Goal: Transaction & Acquisition: Purchase product/service

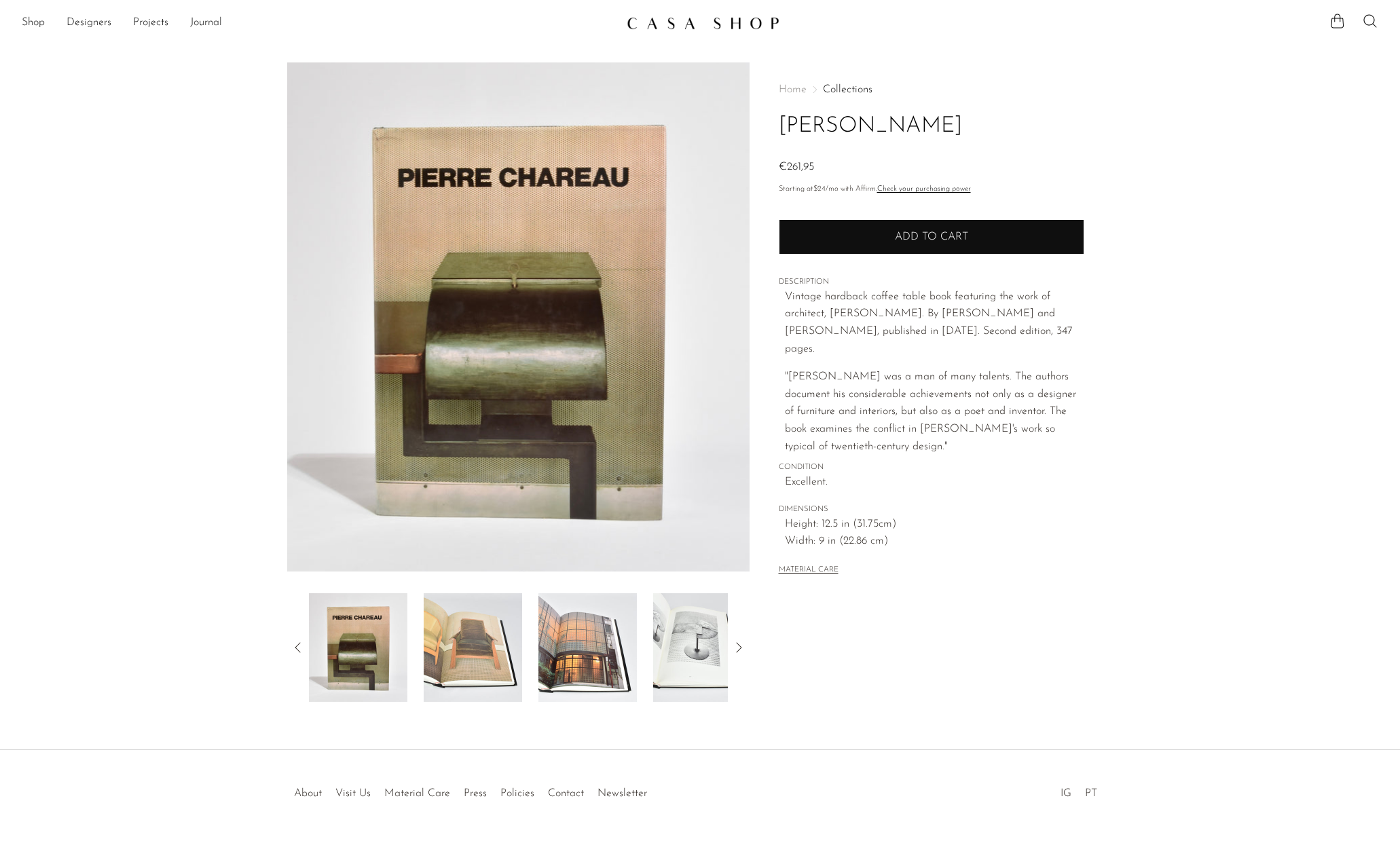
click at [946, 243] on button "Add to cart" at bounding box center [932, 237] width 306 height 35
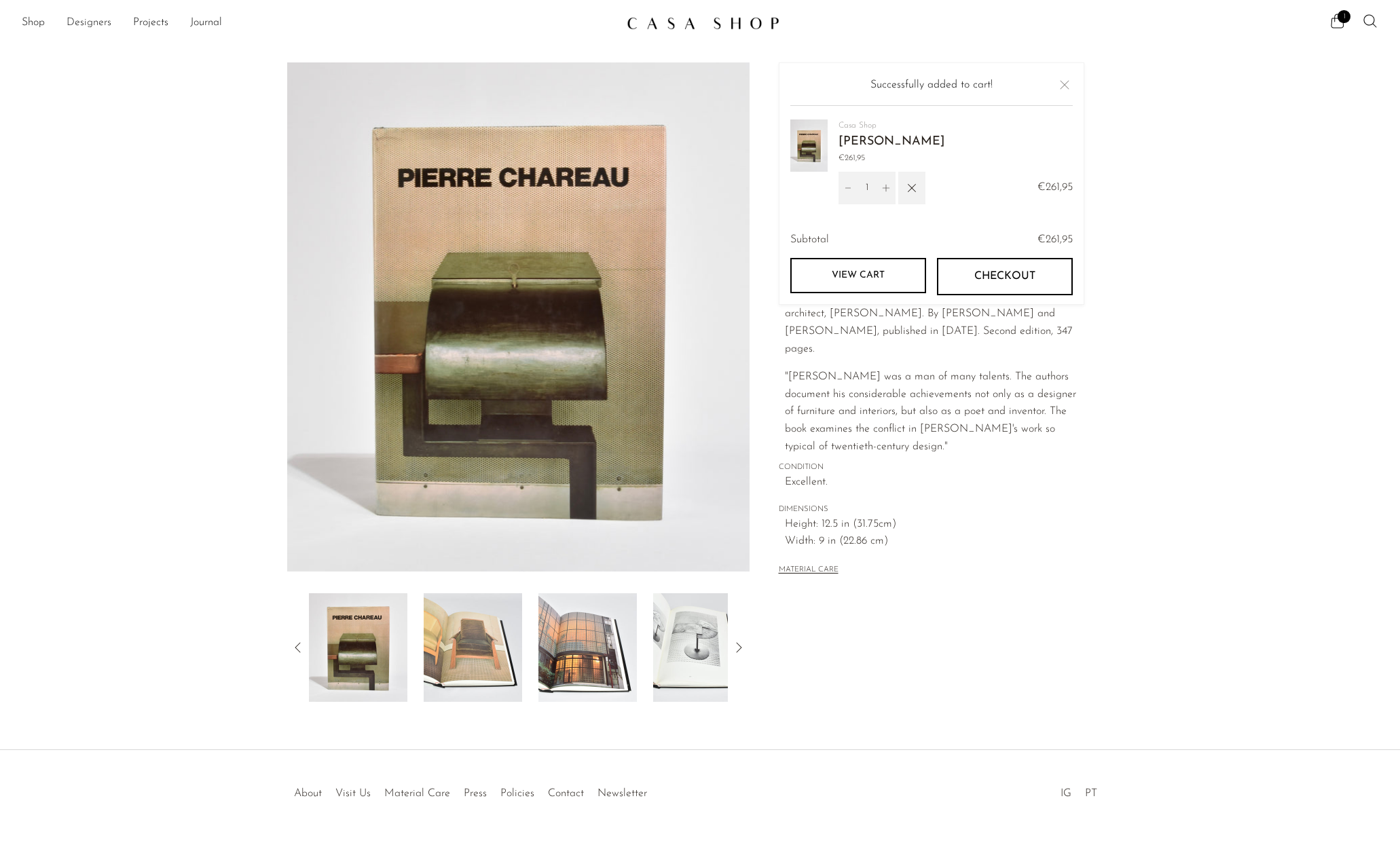
click at [82, 22] on link "Designers" at bounding box center [89, 23] width 45 height 18
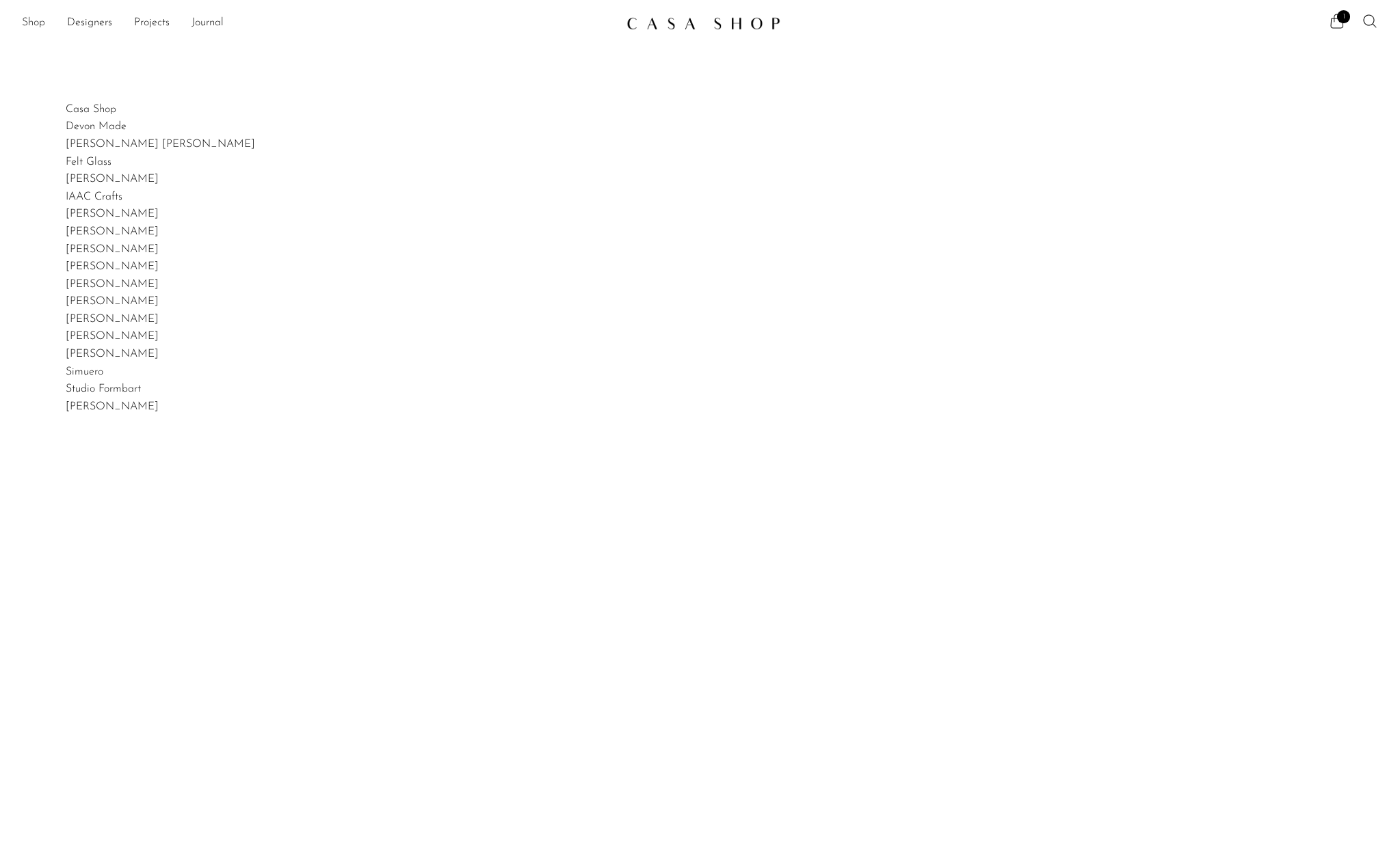
click at [40, 29] on link "Shop" at bounding box center [33, 23] width 23 height 18
click at [152, 25] on link "Projects" at bounding box center [151, 23] width 35 height 18
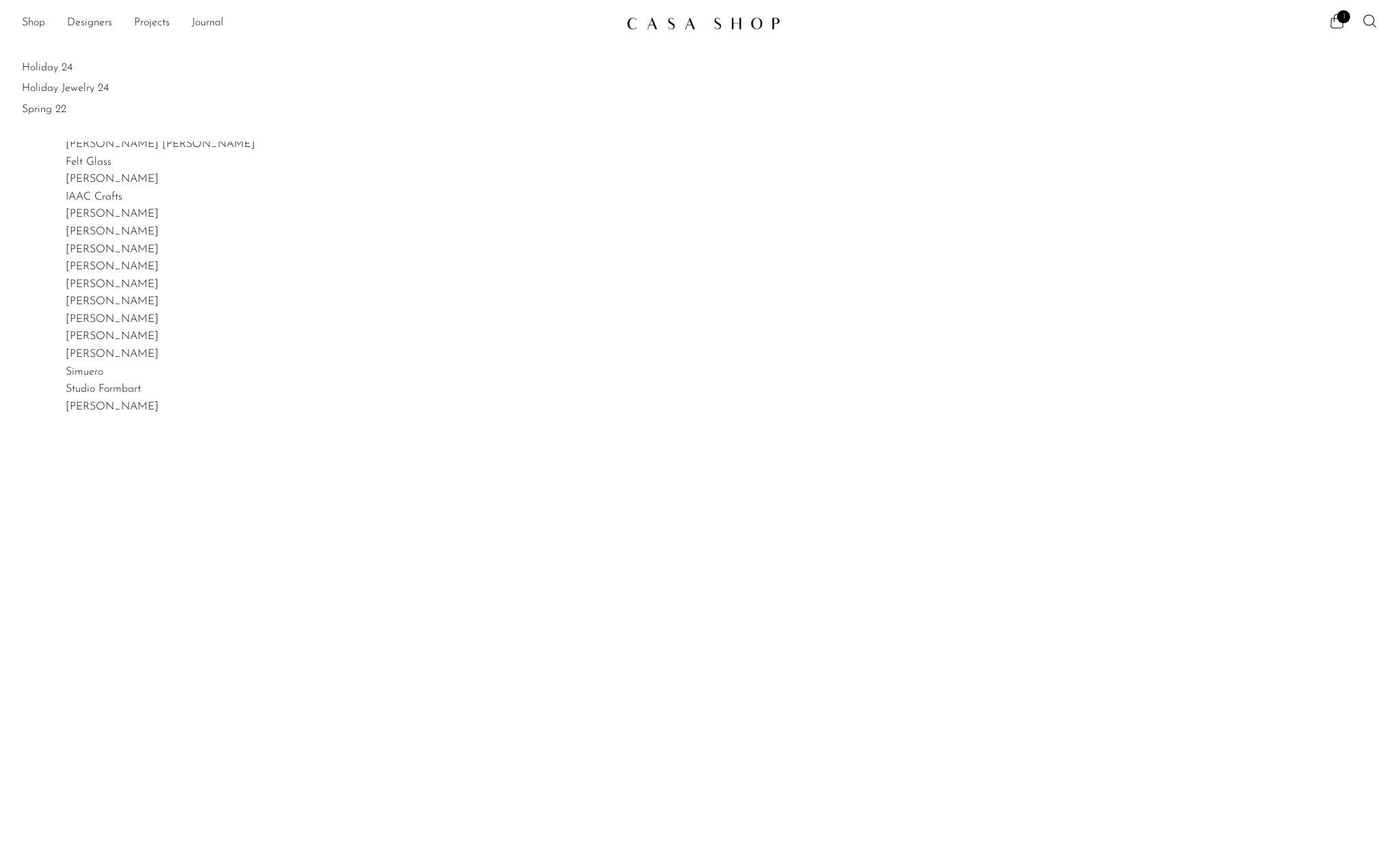
click at [689, 22] on img at bounding box center [703, 23] width 154 height 14
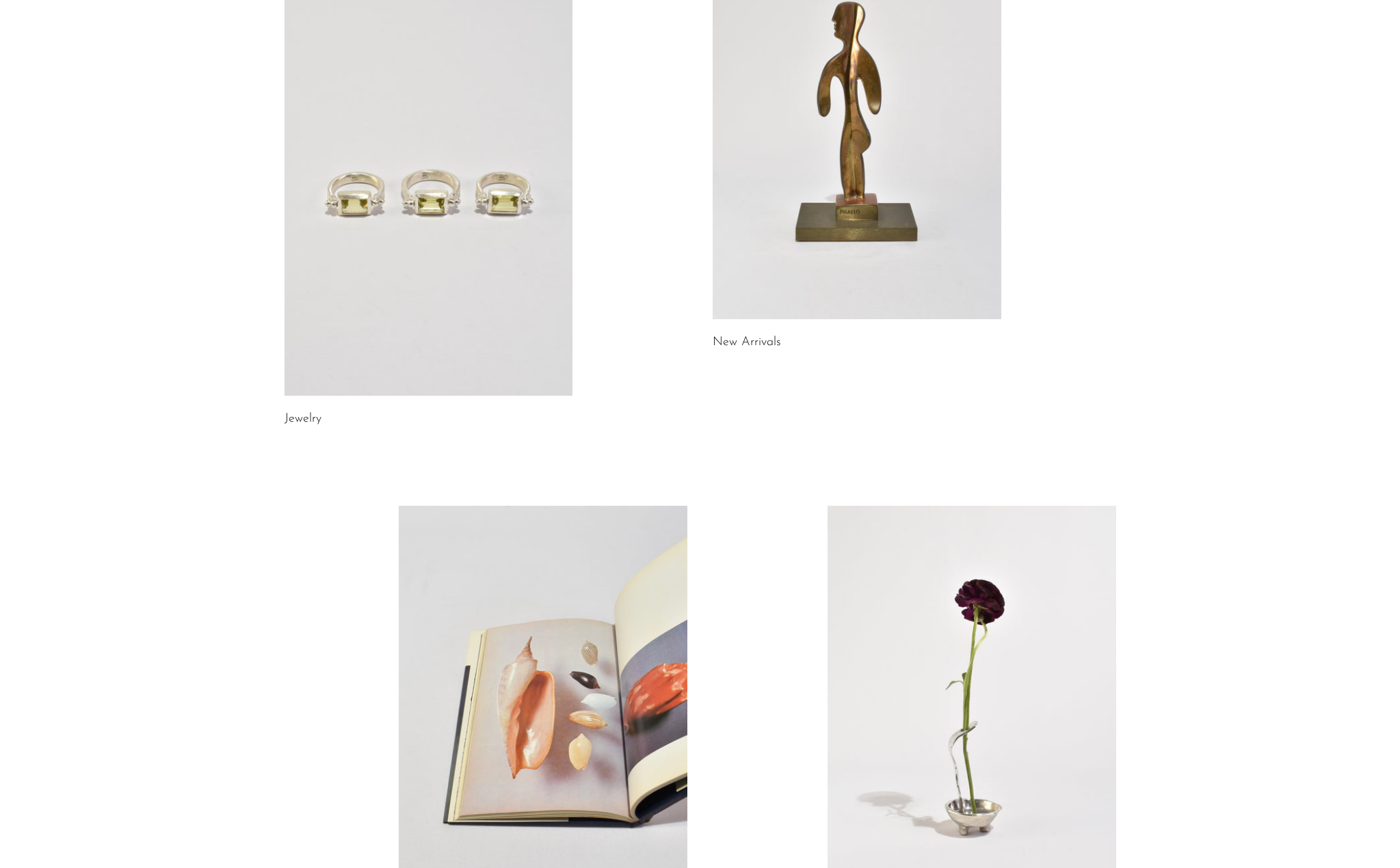
scroll to position [411, 0]
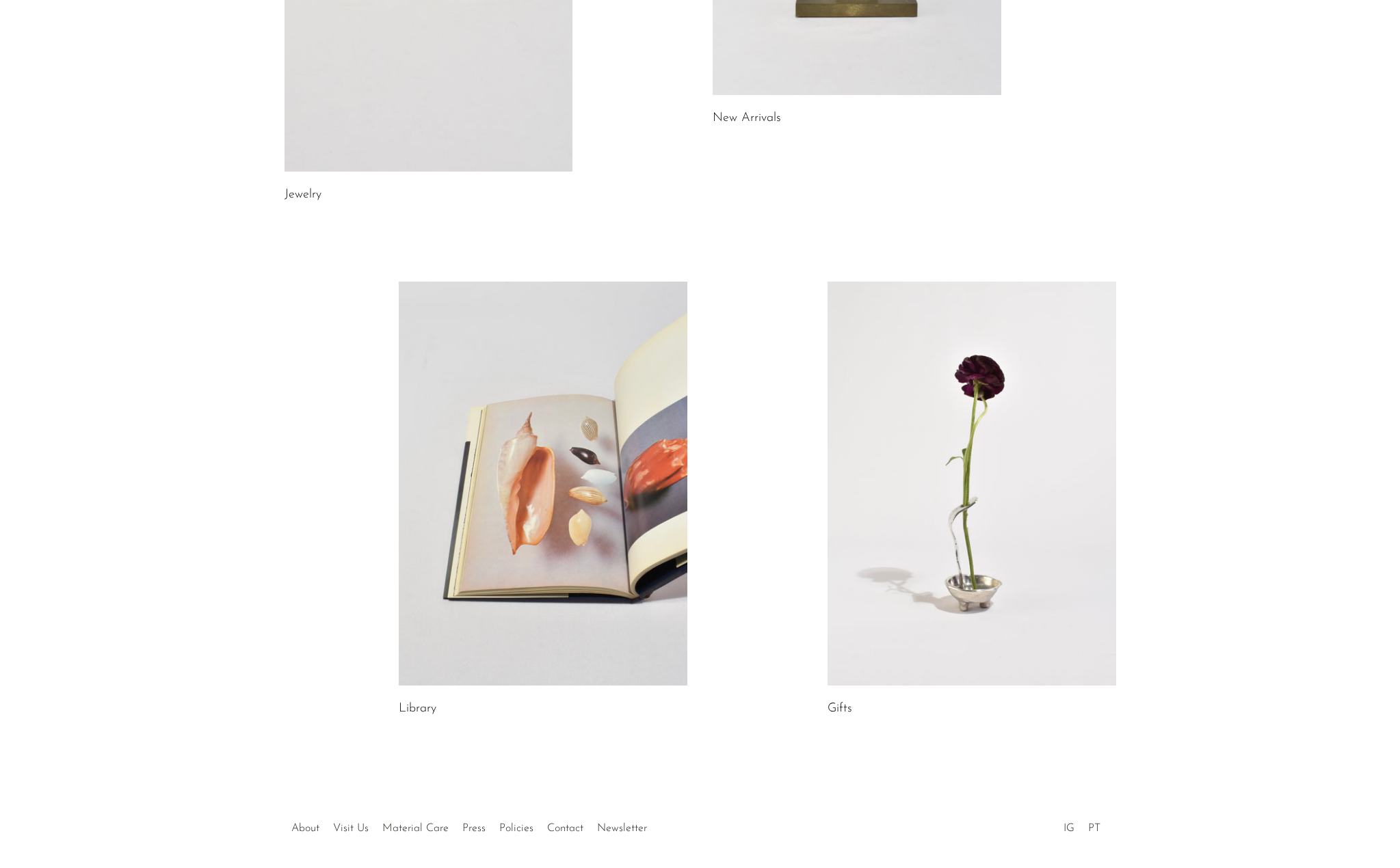
click at [537, 570] on link at bounding box center [542, 484] width 289 height 404
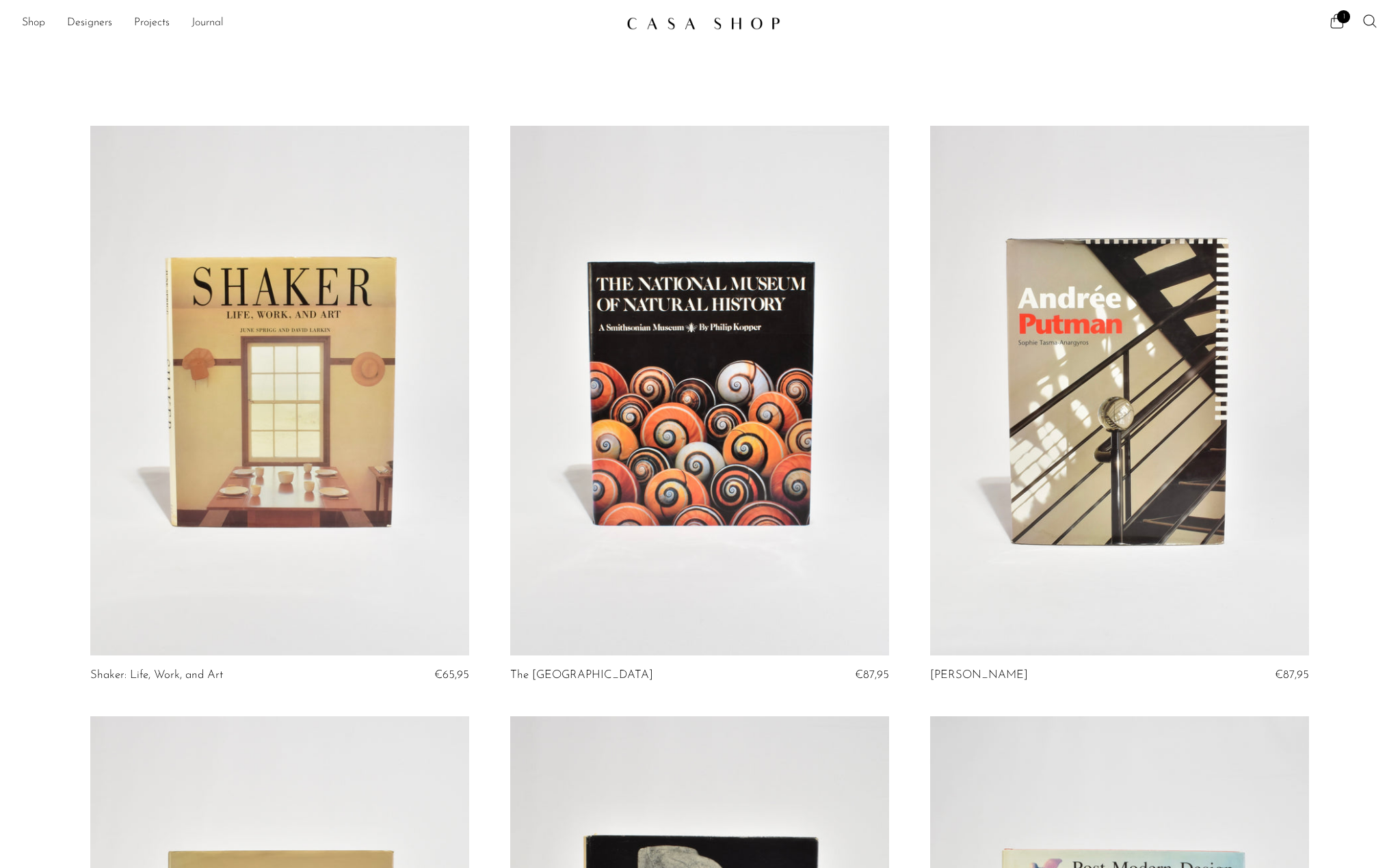
click at [214, 21] on link "Journal" at bounding box center [208, 23] width 32 height 18
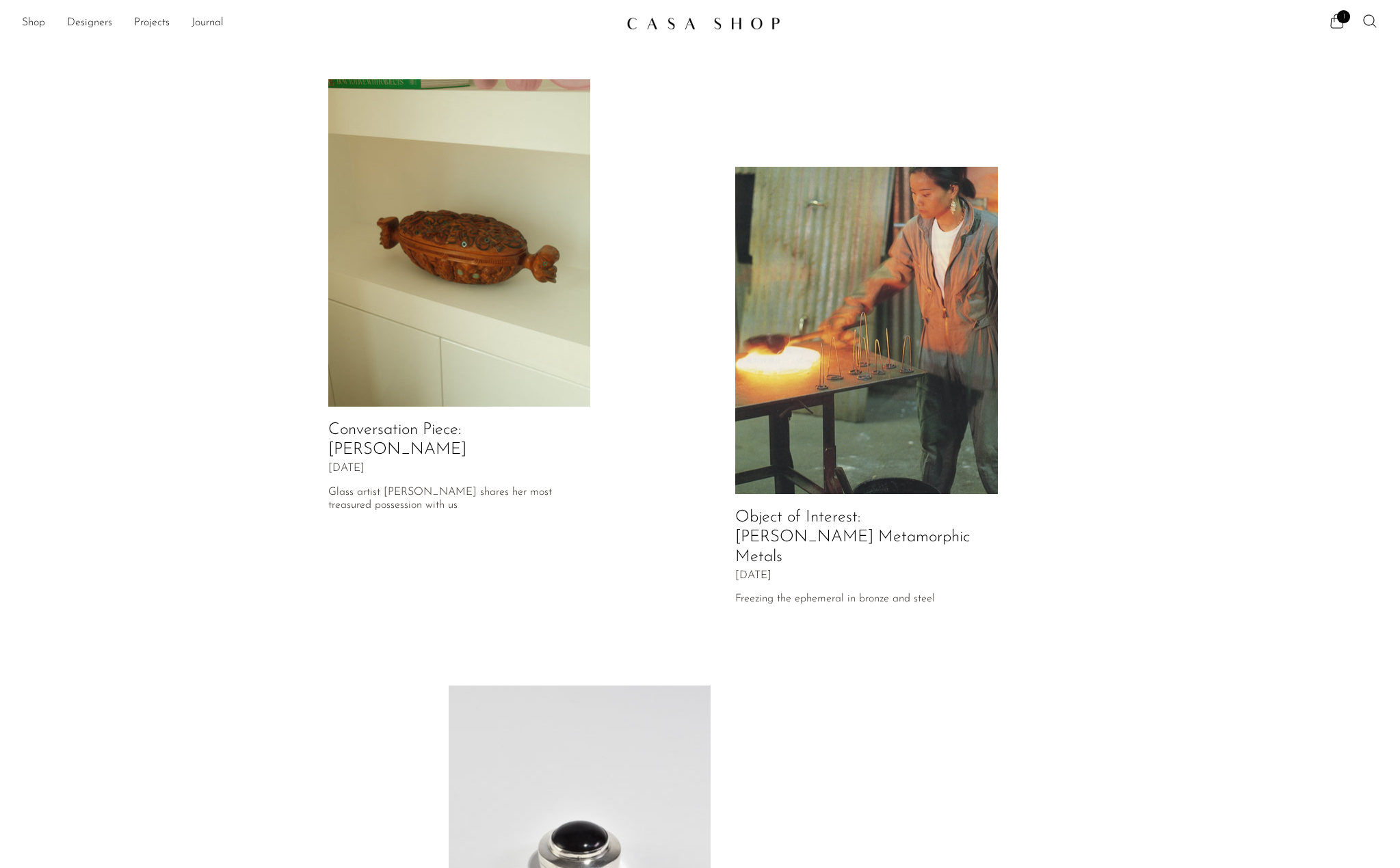
click at [85, 23] on link "Designers" at bounding box center [90, 23] width 45 height 18
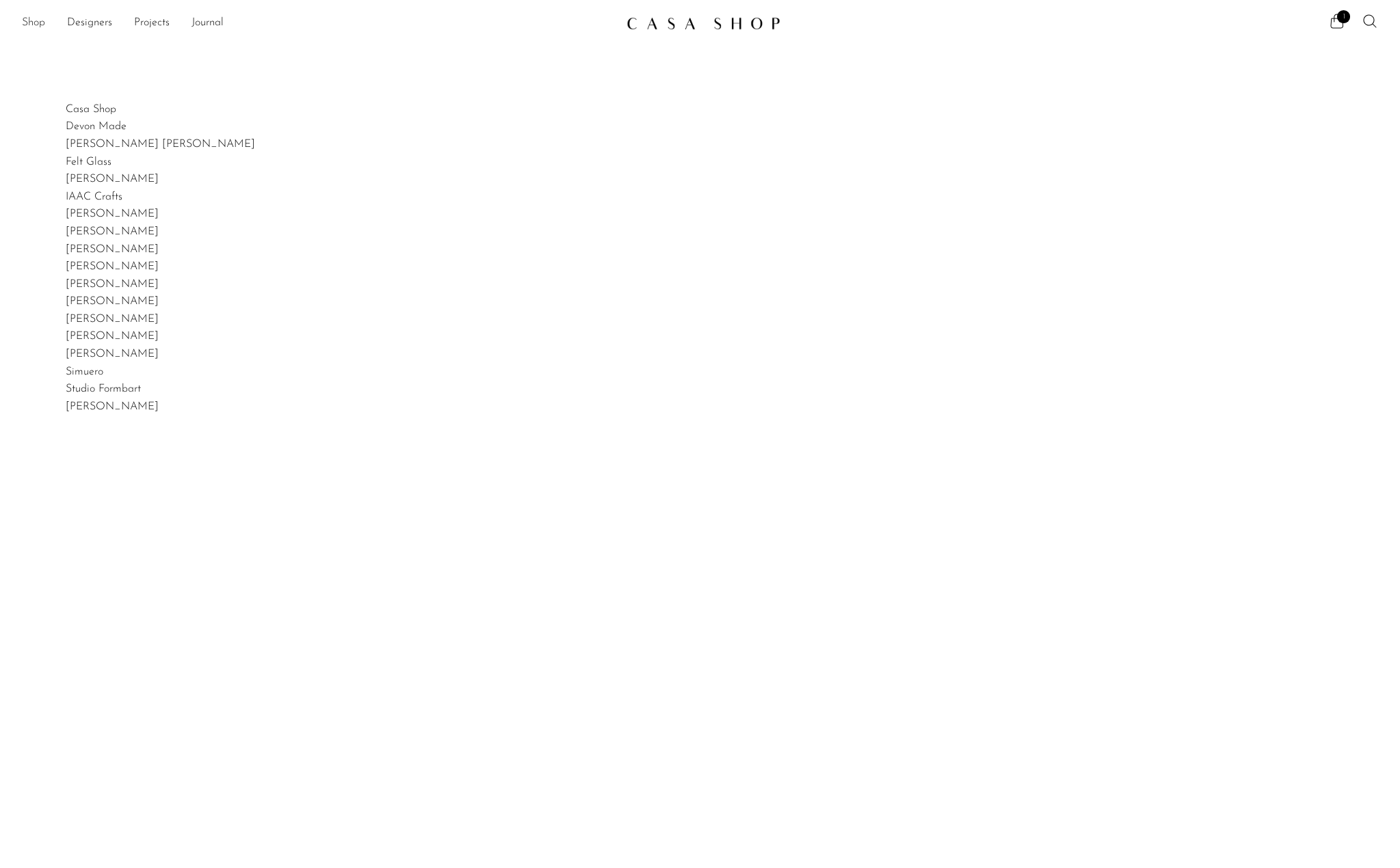
click at [35, 22] on link "Shop" at bounding box center [33, 23] width 23 height 18
click at [665, 18] on img at bounding box center [703, 23] width 154 height 14
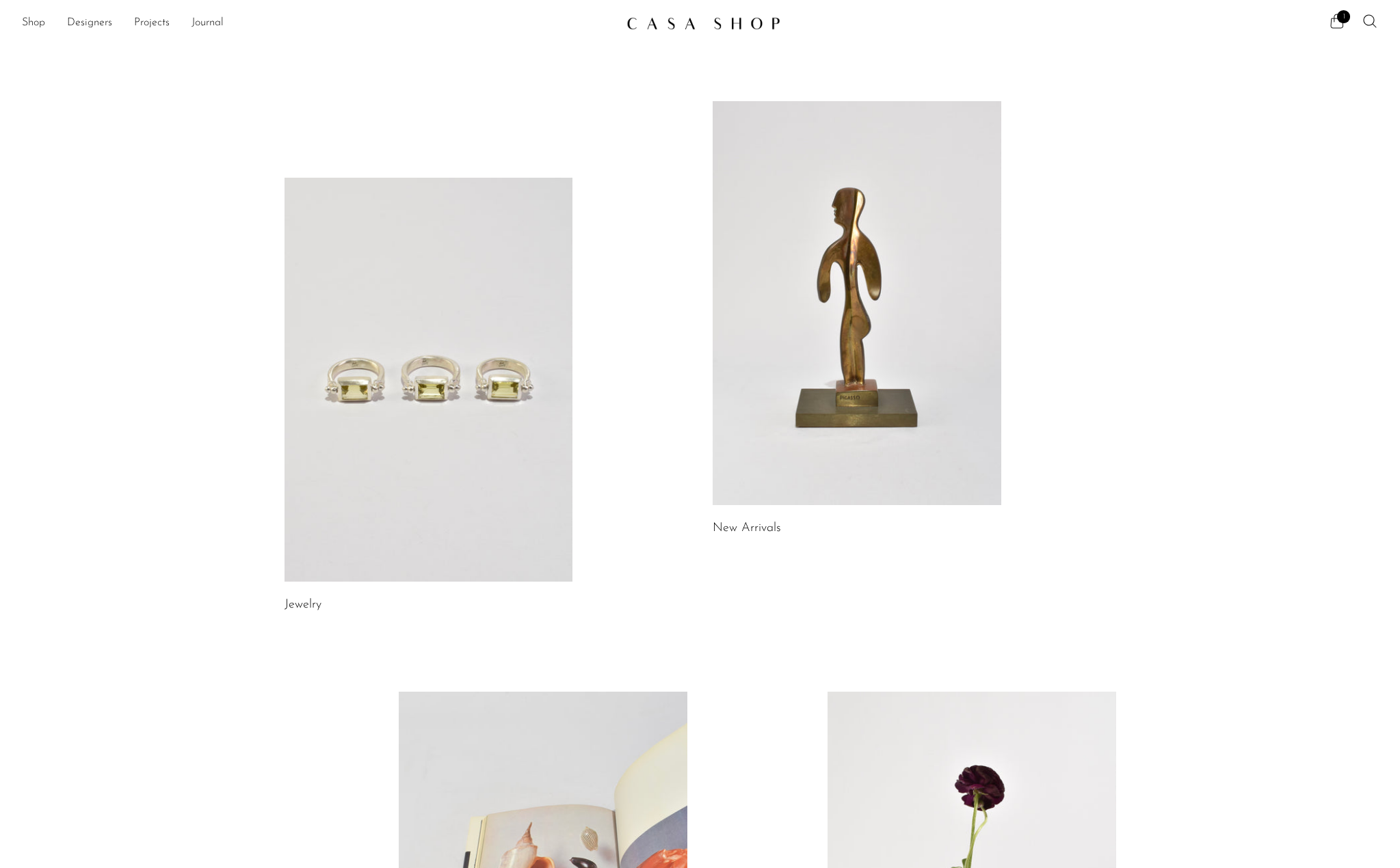
click at [1338, 22] on icon at bounding box center [1337, 21] width 17 height 17
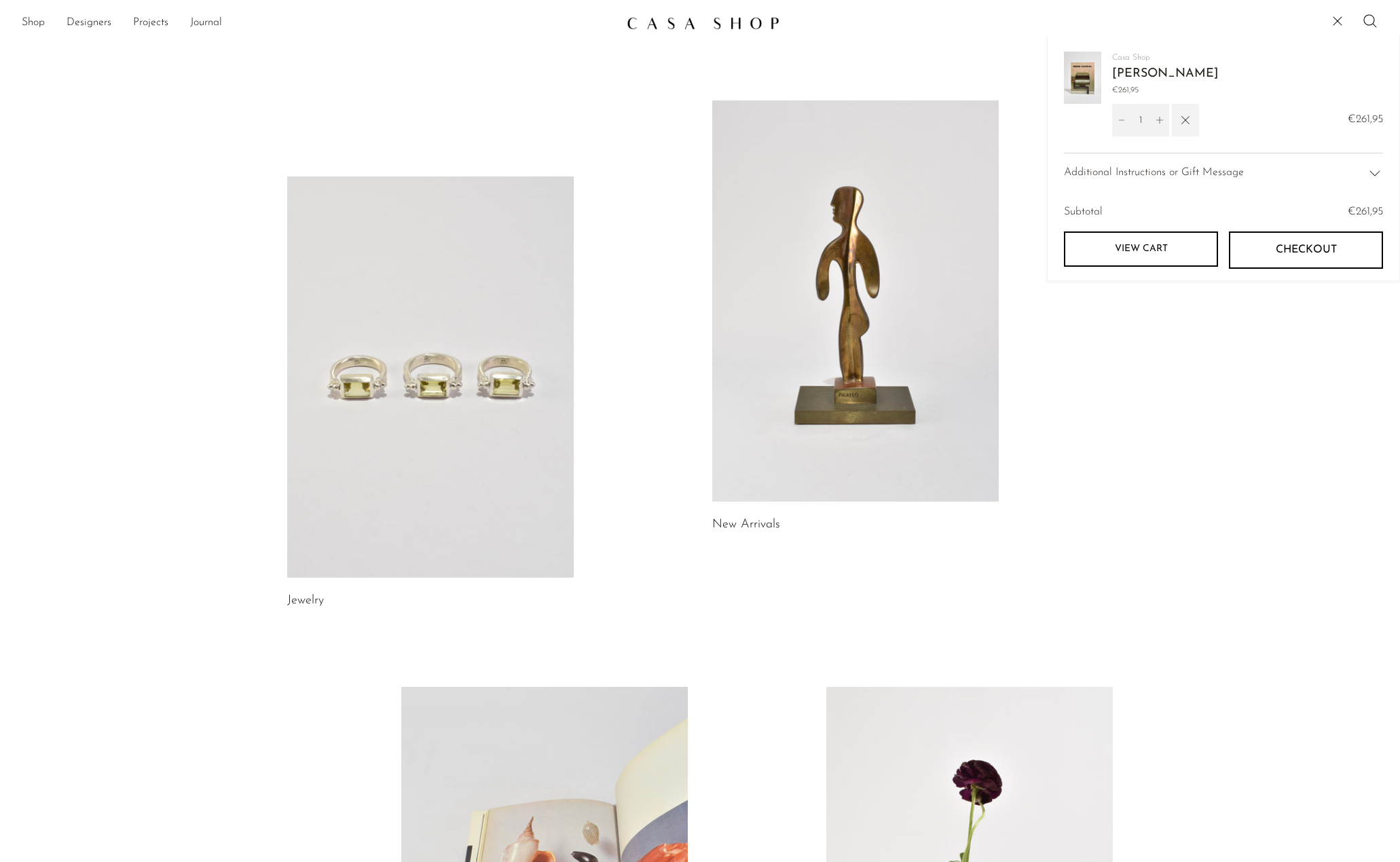
click at [1191, 116] on icon "button" at bounding box center [1185, 120] width 15 height 15
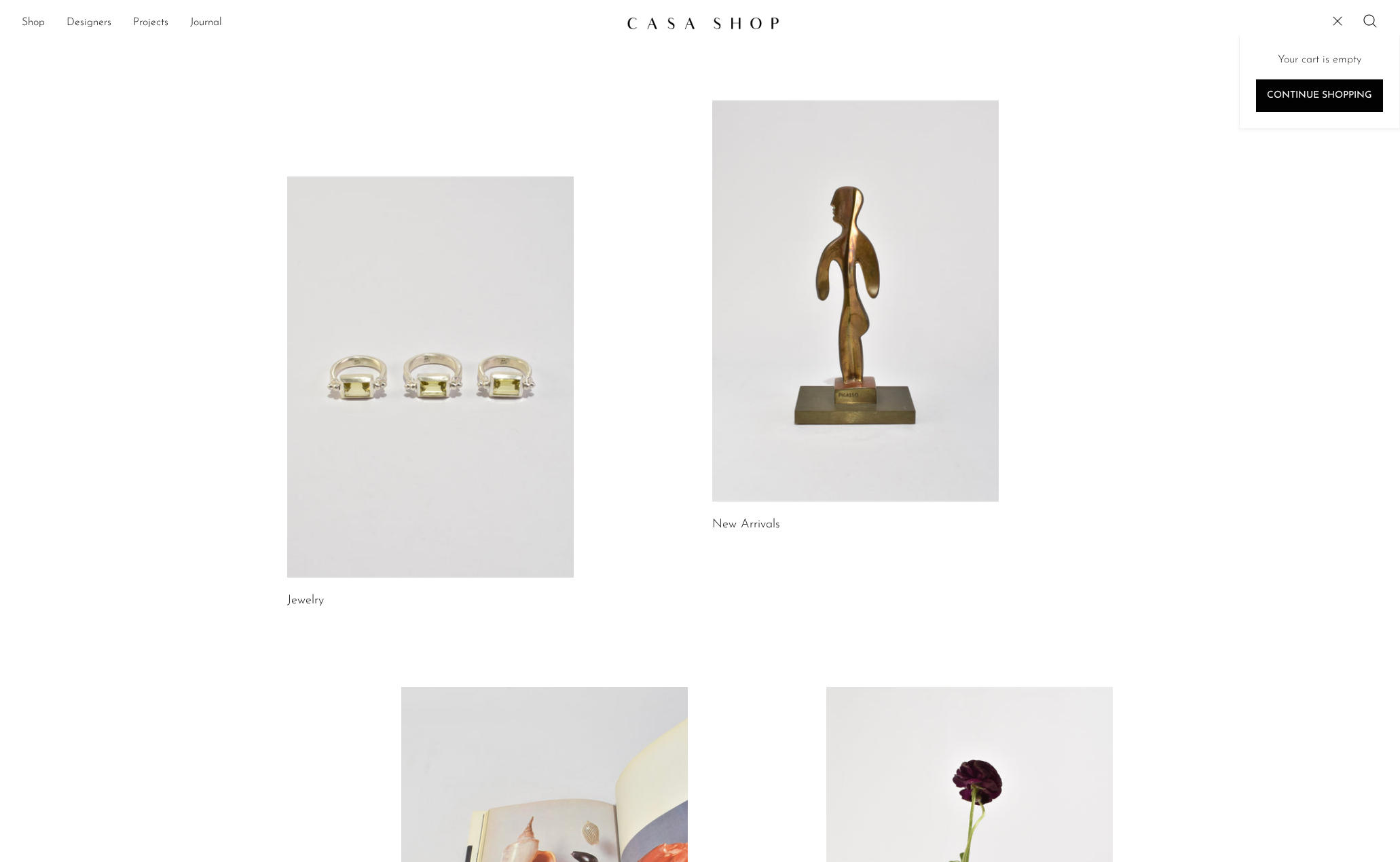
drag, startPoint x: 946, startPoint y: 6, endPoint x: 1236, endPoint y: 298, distance: 411.5
click at [1236, 298] on div "Jewelry New Arrivals Library Gifts" at bounding box center [700, 611] width 1400 height 1151
